Goal: Navigation & Orientation: Find specific page/section

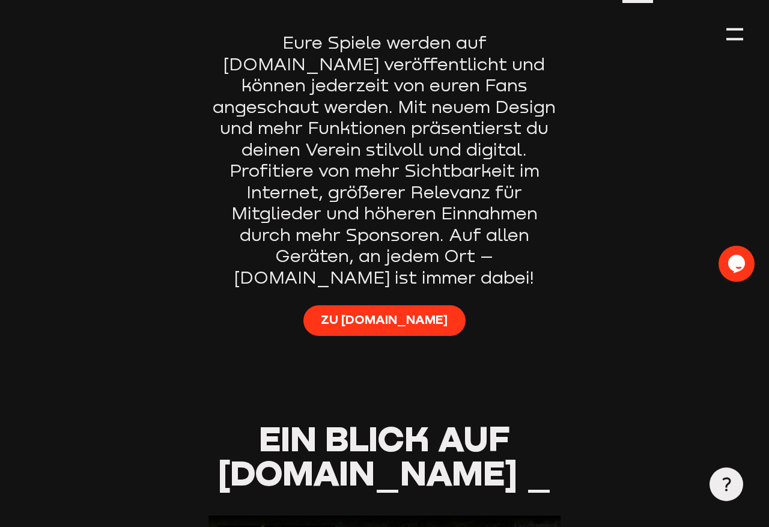
scroll to position [753, 0]
click at [373, 305] on link "Zu [DOMAIN_NAME]" at bounding box center [384, 320] width 162 height 31
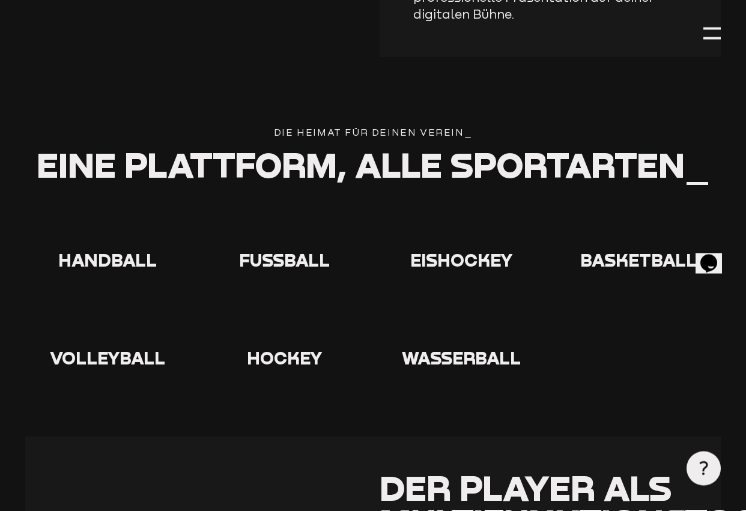
scroll to position [2095, 0]
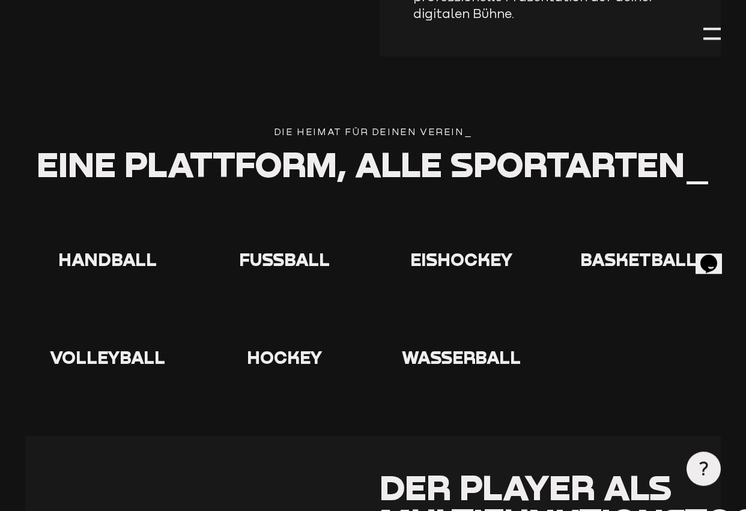
click at [266, 207] on use at bounding box center [266, 207] width 0 height 0
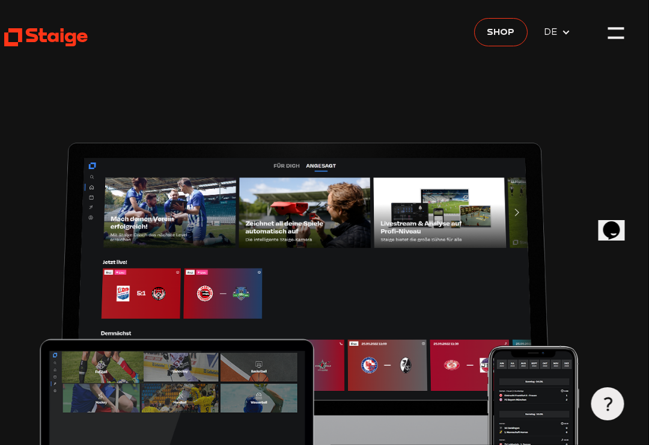
scroll to position [0, 20]
click at [456, 32] on div at bounding box center [616, 33] width 16 height 16
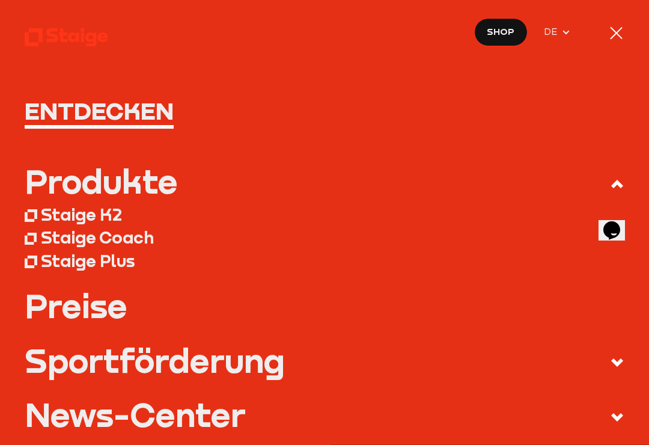
click at [456, 28] on div at bounding box center [616, 33] width 16 height 16
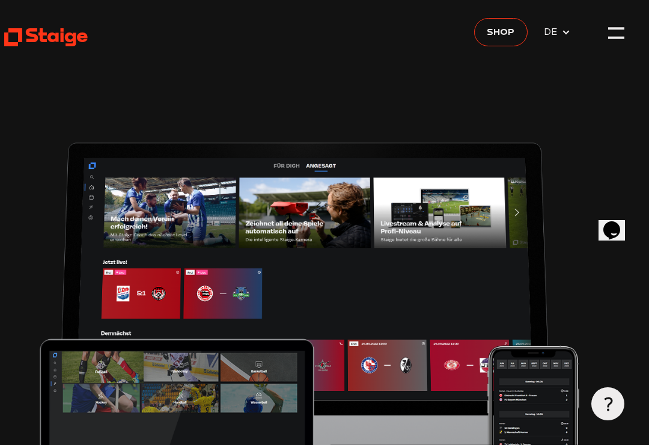
click at [456, 28] on icon at bounding box center [566, 33] width 10 height 10
click at [456, 26] on span "DE" at bounding box center [557, 32] width 27 height 14
click at [456, 394] on div at bounding box center [607, 403] width 33 height 33
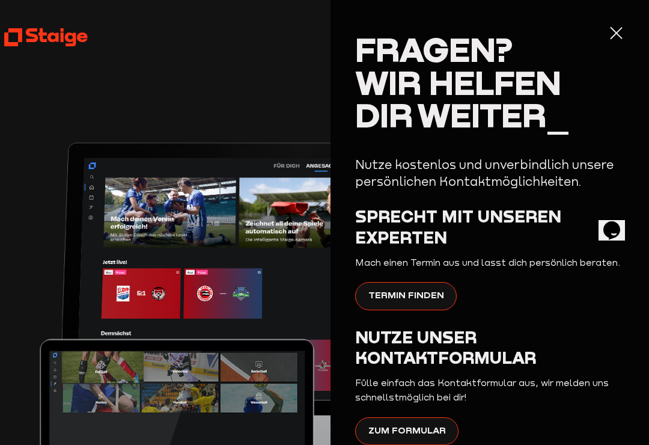
click at [456, 25] on div at bounding box center [616, 33] width 16 height 16
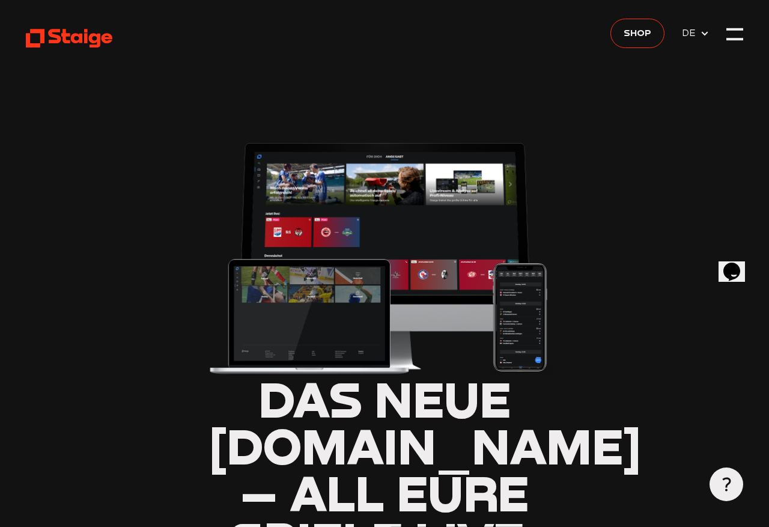
click at [737, 262] on icon "Chat widget" at bounding box center [732, 271] width 17 height 18
click at [737, 266] on icon "Close Chat This icon closes the chat window." at bounding box center [729, 273] width 14 height 14
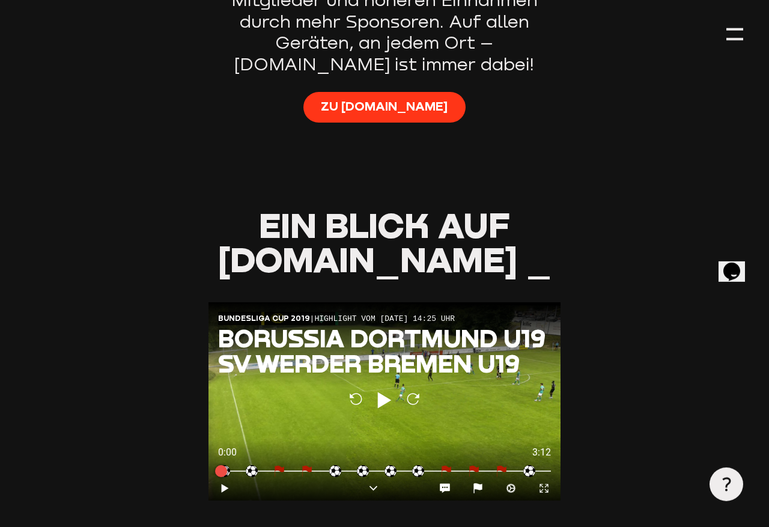
scroll to position [967, 0]
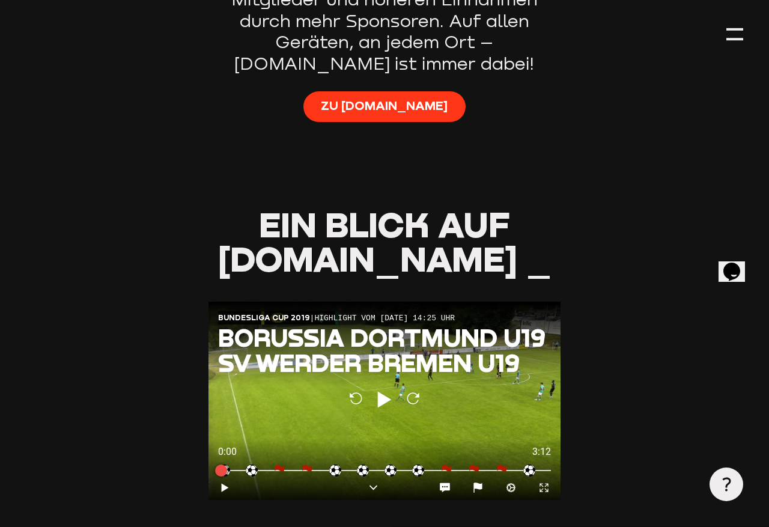
click at [378, 97] on span "Zu [DOMAIN_NAME]" at bounding box center [384, 105] width 127 height 17
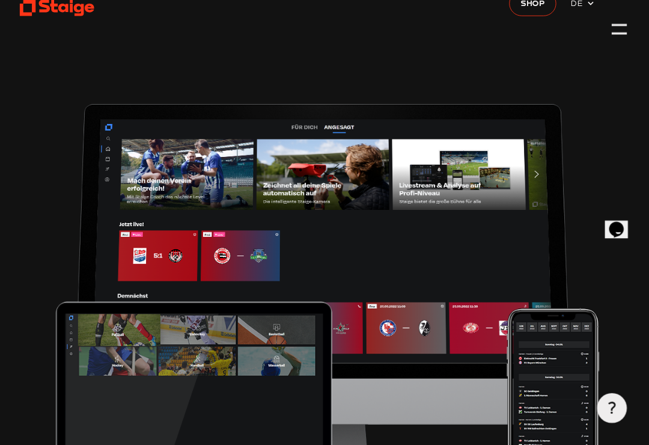
scroll to position [60, 20]
